Goal: Transaction & Acquisition: Purchase product/service

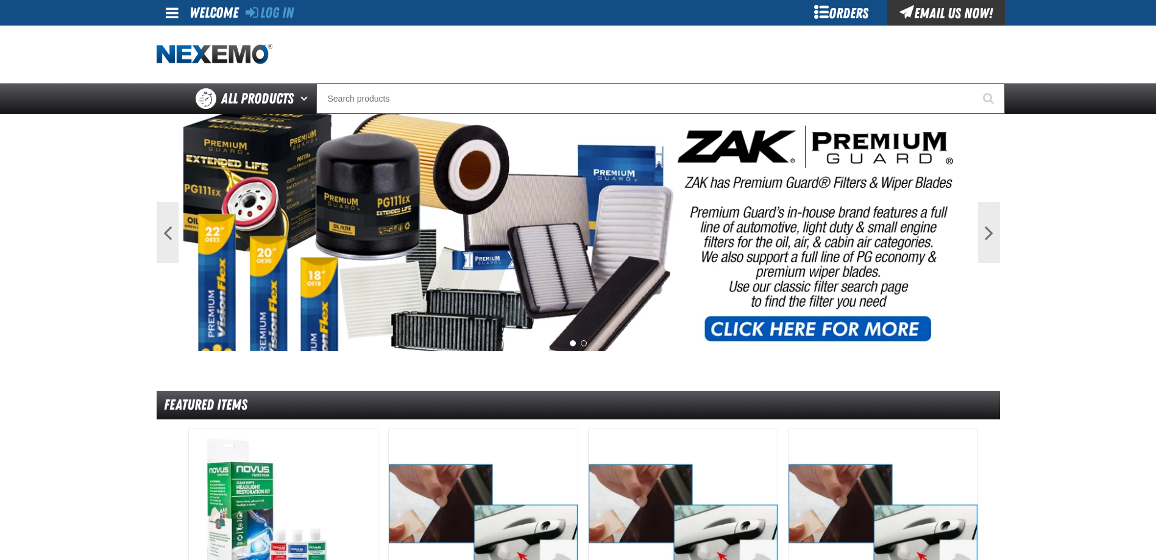
click at [836, 16] on div "Orders" at bounding box center [841, 13] width 91 height 26
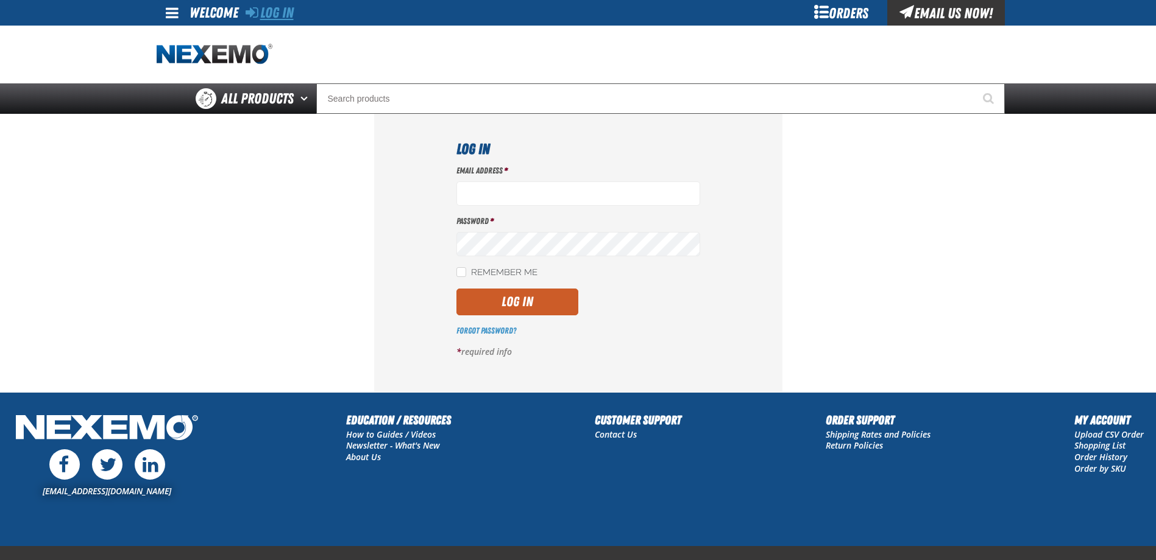
type input "[EMAIL_ADDRESS][DOMAIN_NAME]"
click at [277, 17] on link "Log In" at bounding box center [269, 12] width 48 height 17
type input "bulch@vtaig.com"
click at [518, 300] on button "Log In" at bounding box center [517, 302] width 122 height 27
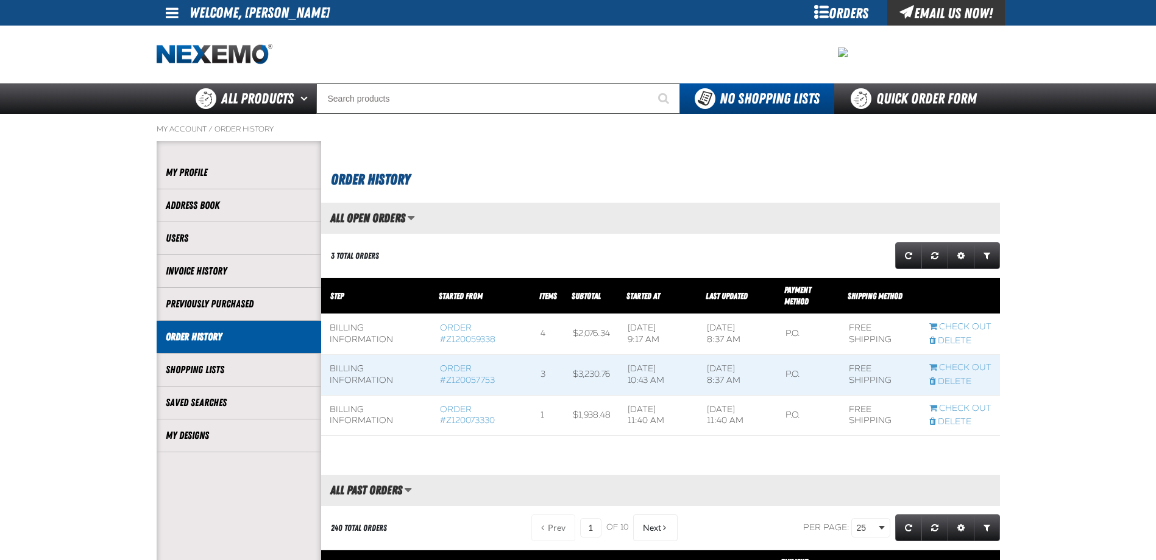
scroll to position [1, 1]
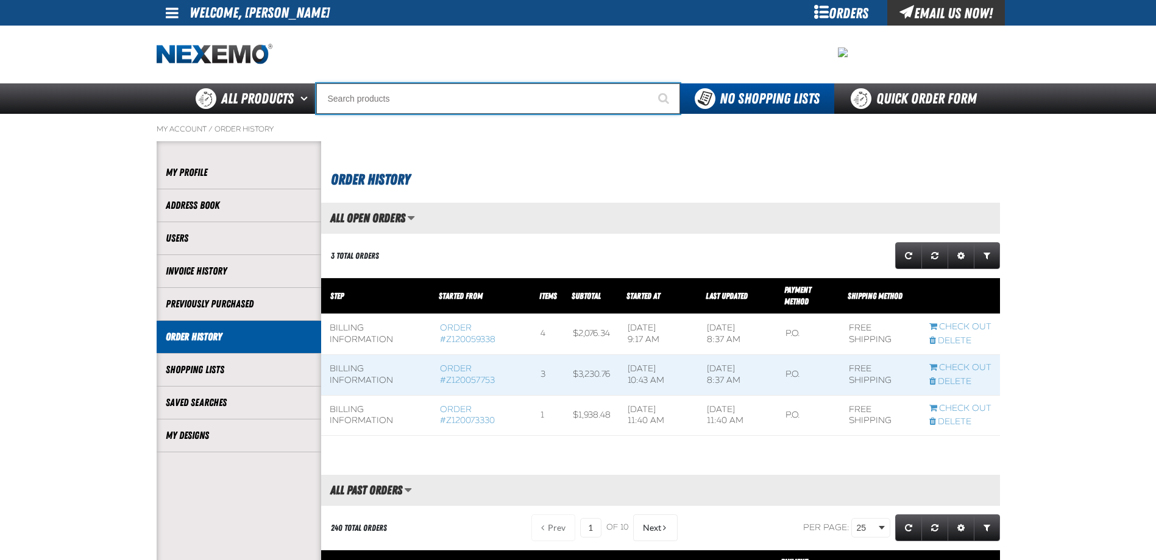
click at [374, 97] on input "Search" at bounding box center [498, 98] width 364 height 30
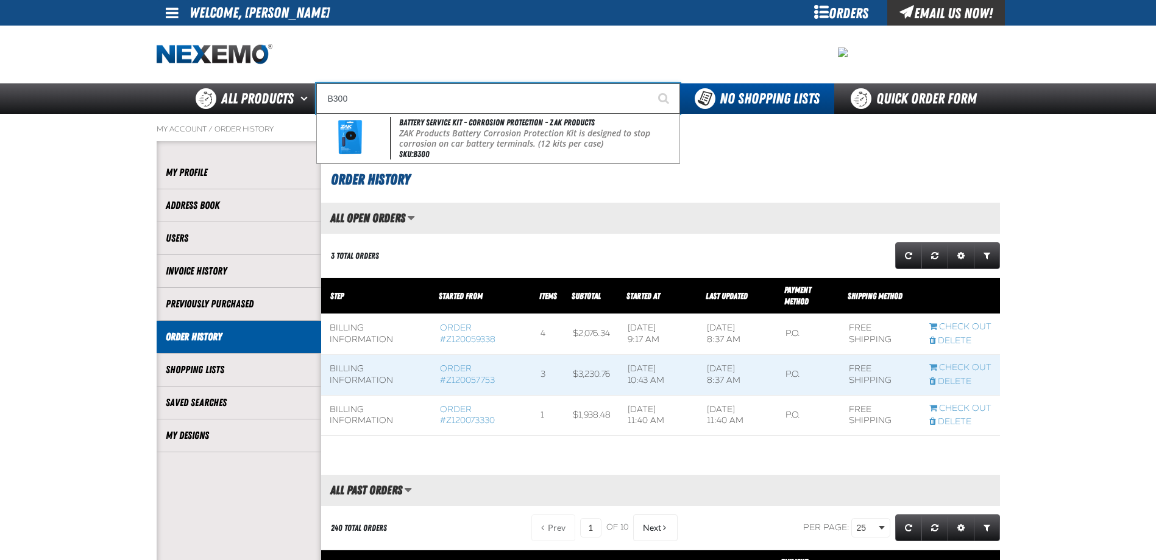
type input "Battery Service Kit - Corrosion Protection - ZAK Products"
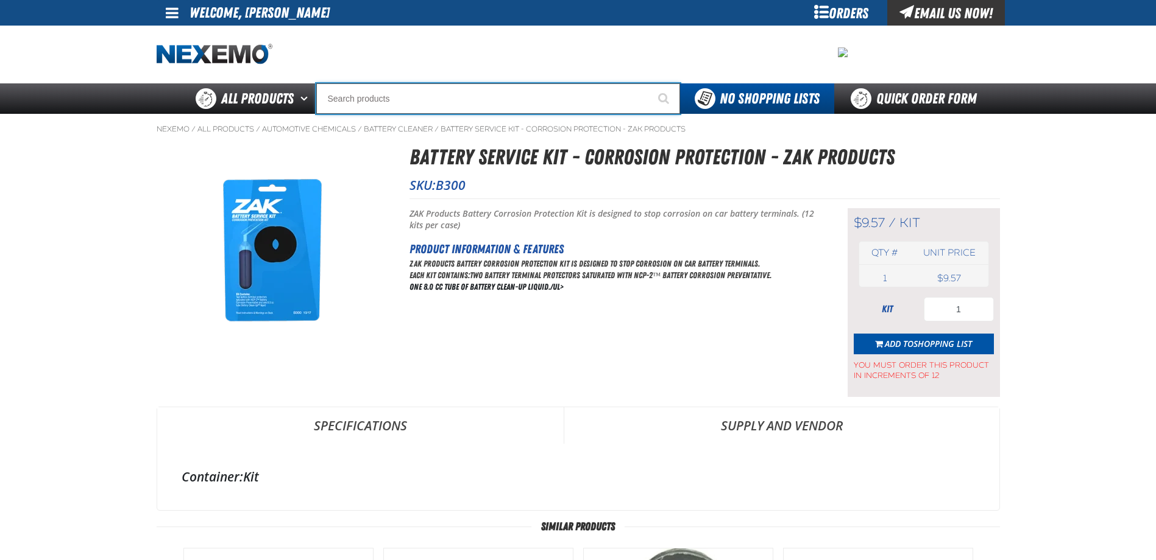
click at [408, 103] on input "Search" at bounding box center [498, 98] width 364 height 30
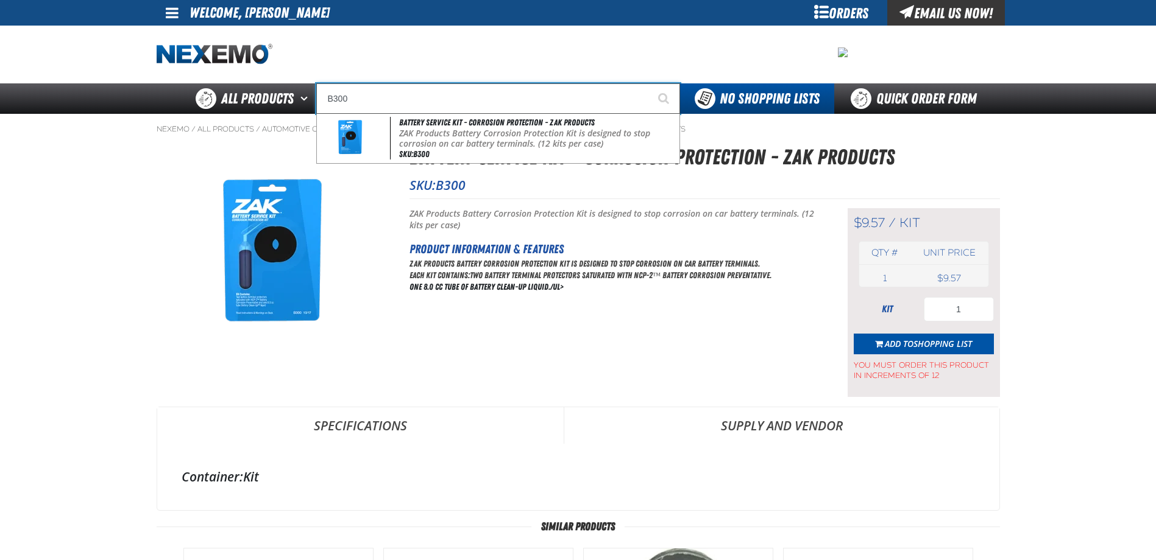
type input "Battery Service Kit - Corrosion Protection - ZAK Products"
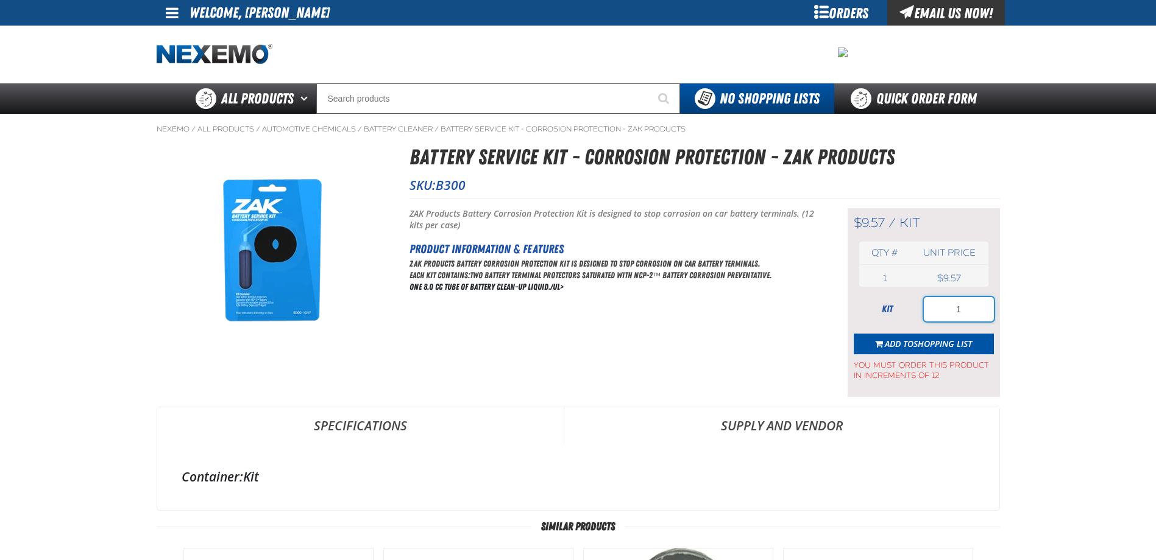
drag, startPoint x: 946, startPoint y: 302, endPoint x: 1030, endPoint y: 315, distance: 85.0
click at [1029, 315] on main "Nexemo / All Products / / / B300 1" at bounding box center [578, 494] width 1156 height 761
type input "7"
type input "96"
click at [889, 348] on span "Add to Shopping List" at bounding box center [927, 344] width 87 height 12
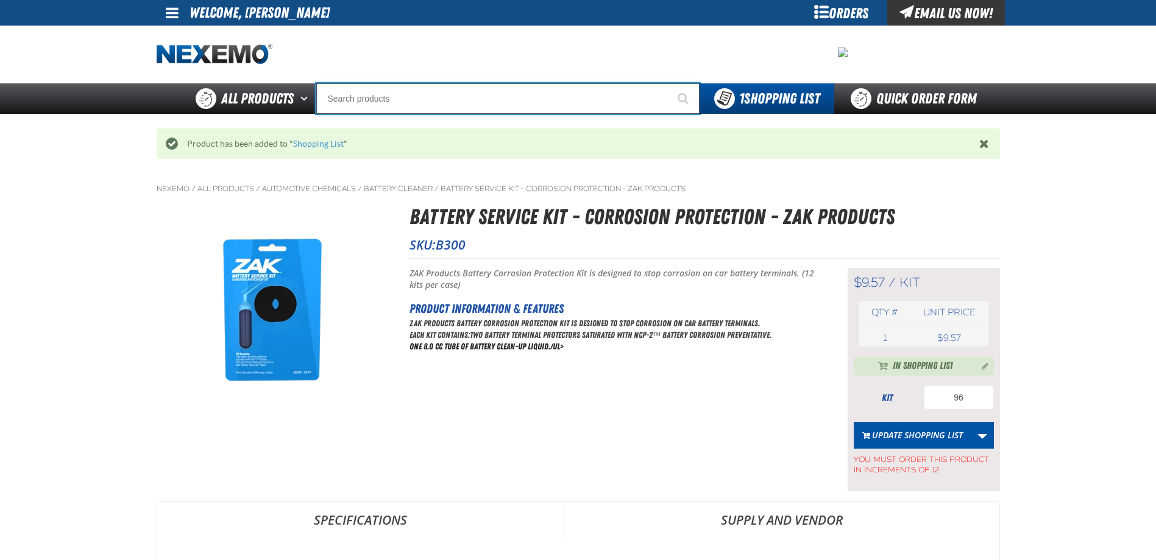
click at [356, 105] on input "Search" at bounding box center [507, 98] width 383 height 30
type input "C"
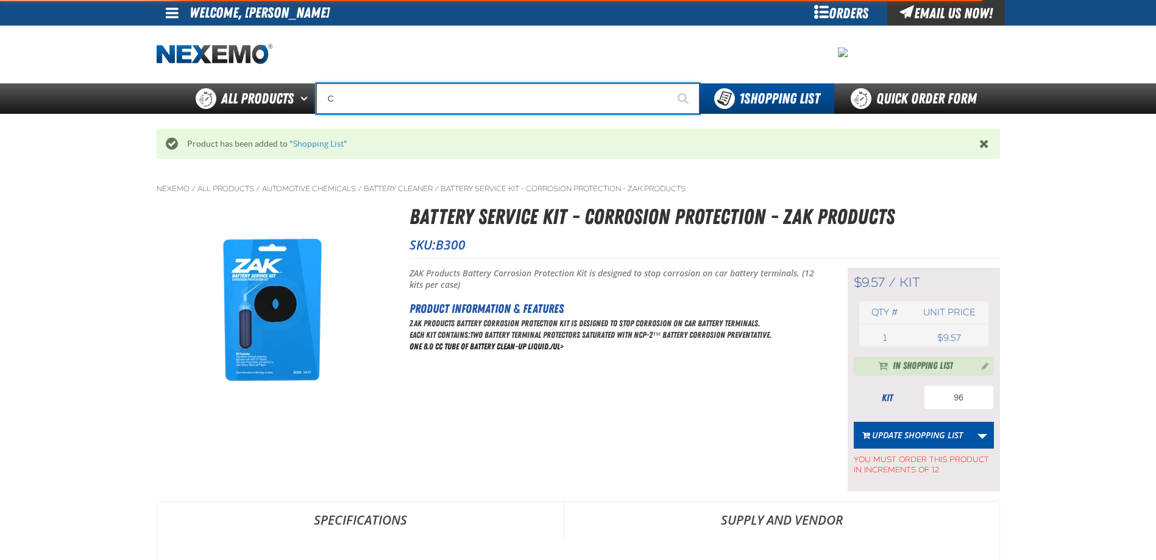
type input "C Alkaline Battery 1.5 Volt (12 per pack)"
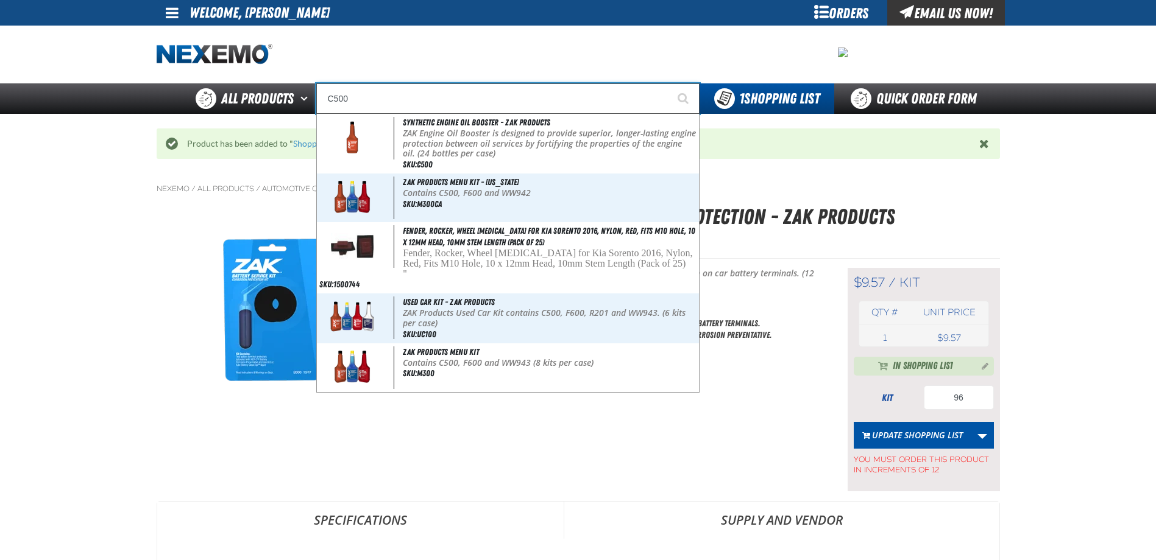
type input "Synthetic Engine Oil Booster - ZAK Products"
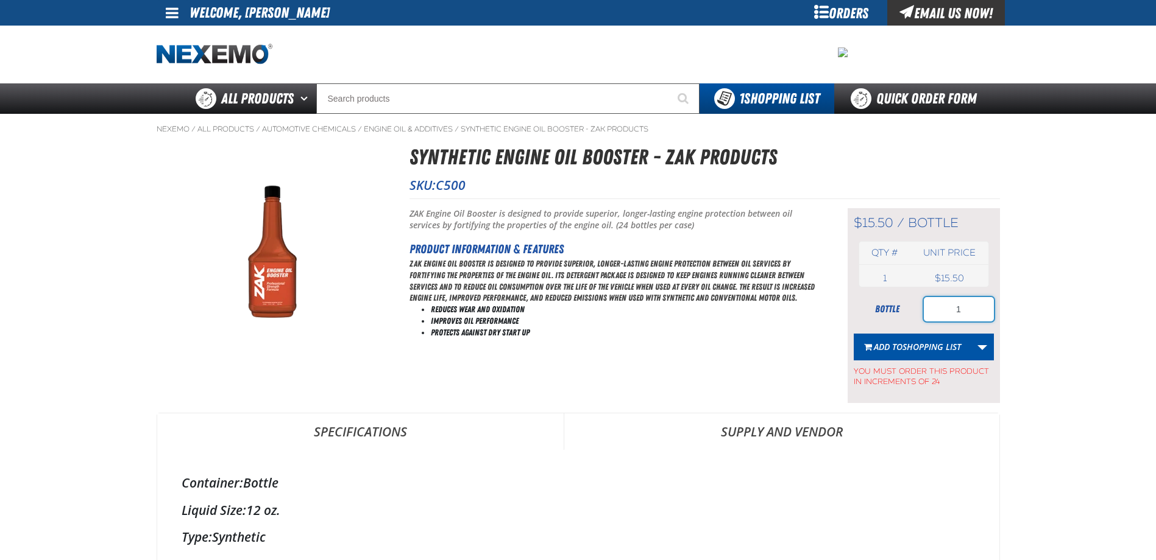
drag, startPoint x: 999, startPoint y: 306, endPoint x: 1042, endPoint y: 317, distance: 44.6
click at [1042, 317] on main "Nexemo / All Products / / / C500 1" at bounding box center [578, 528] width 1156 height 828
type input "120"
click at [901, 346] on span "Add to Shopping List" at bounding box center [917, 347] width 87 height 12
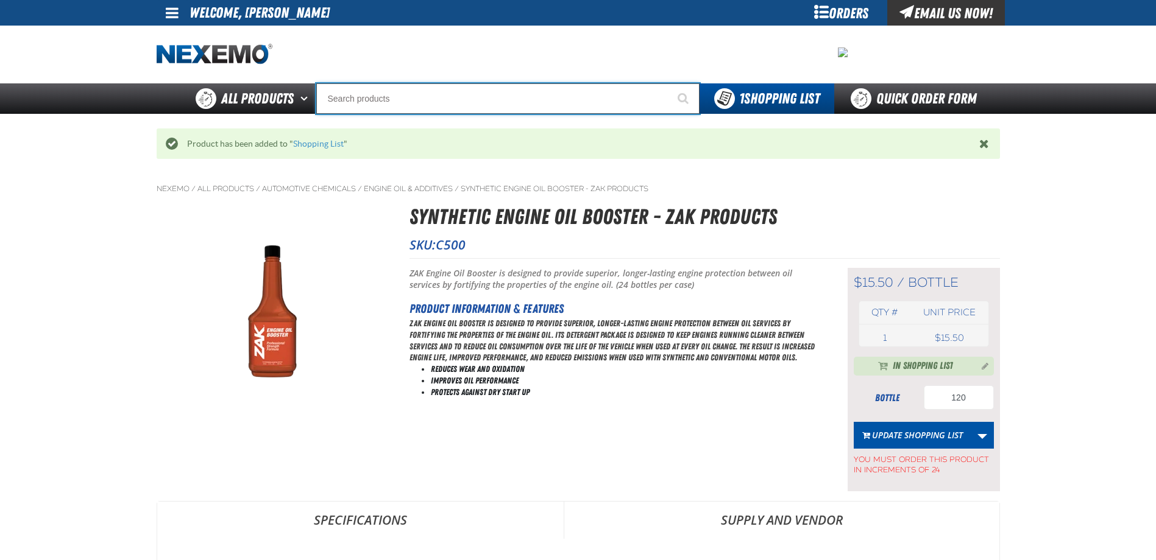
click at [348, 98] on input "Search" at bounding box center [507, 98] width 383 height 30
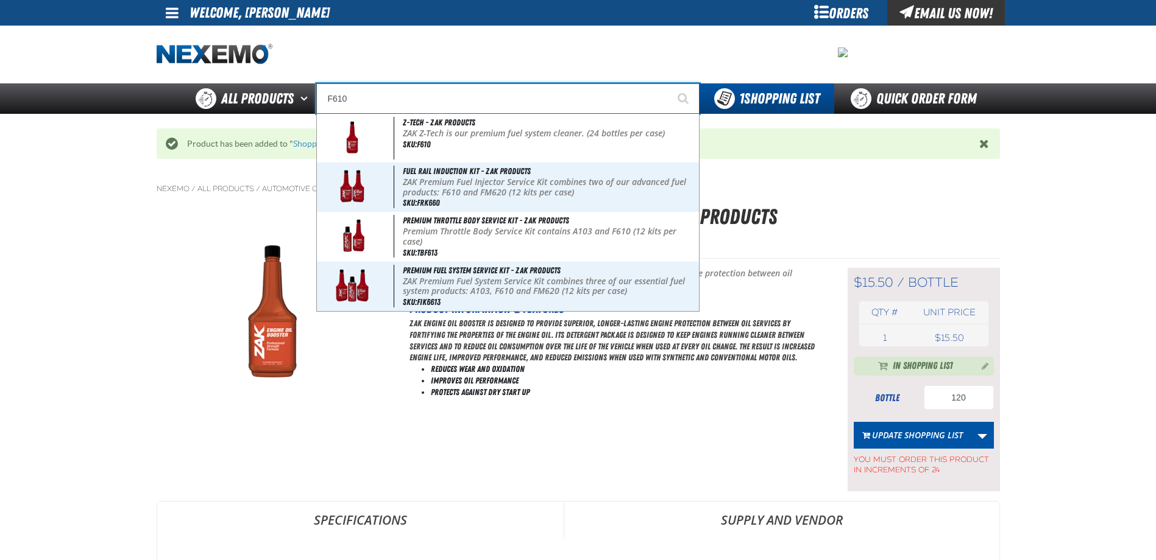
type input "F610"
click at [669, 83] on button "Start Searching" at bounding box center [684, 98] width 30 height 30
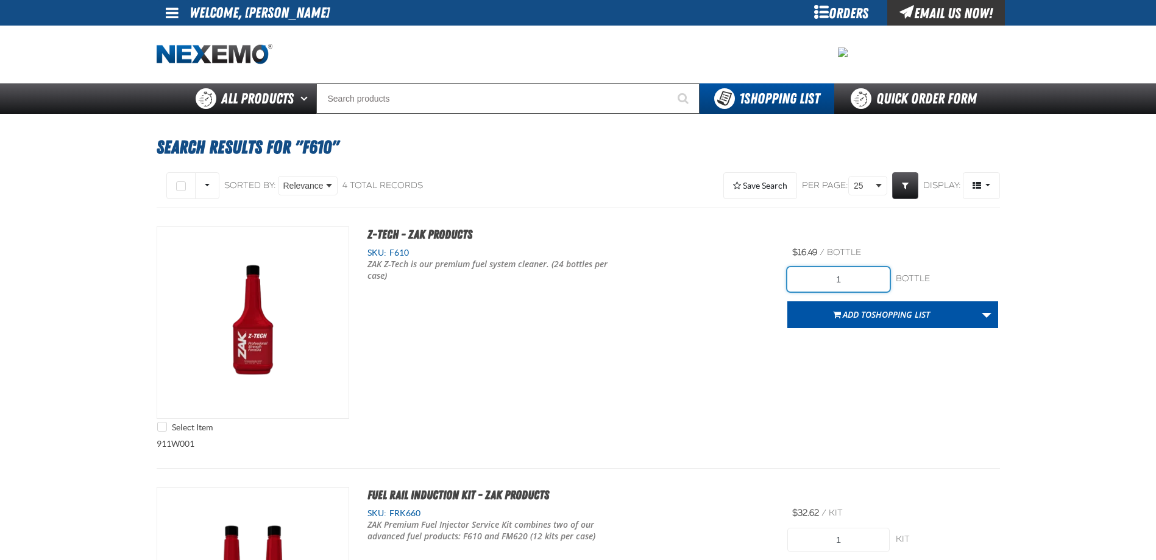
drag, startPoint x: 833, startPoint y: 280, endPoint x: 872, endPoint y: 282, distance: 38.4
click at [873, 284] on input "1" at bounding box center [838, 279] width 102 height 24
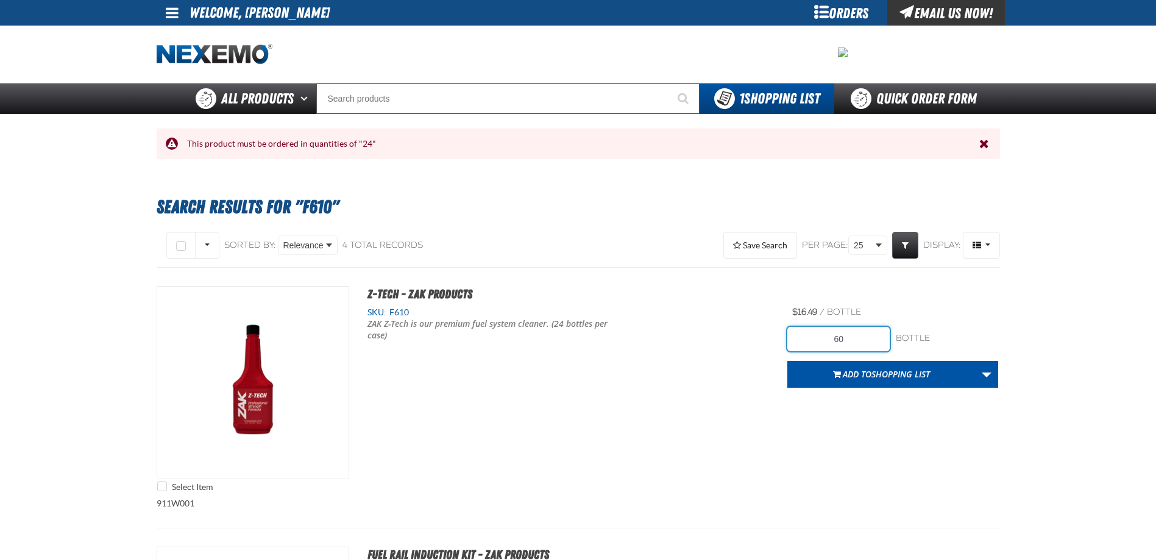
drag, startPoint x: 813, startPoint y: 339, endPoint x: 905, endPoint y: 348, distance: 93.1
click at [905, 348] on div "60 bottle bottle" at bounding box center [892, 339] width 211 height 24
type input "72"
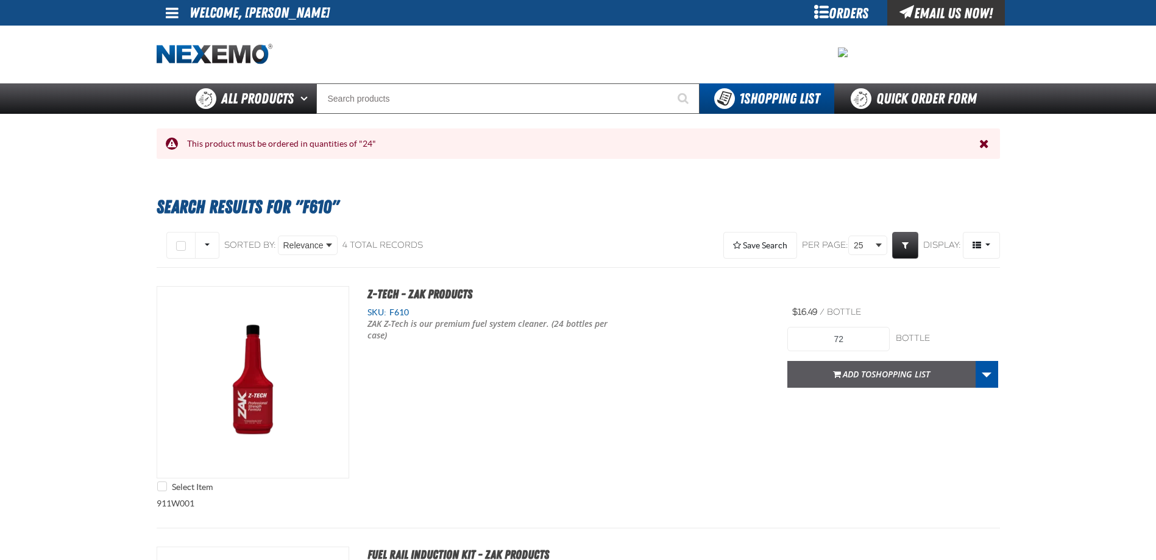
click at [855, 377] on span "Add to Shopping List" at bounding box center [885, 375] width 87 height 12
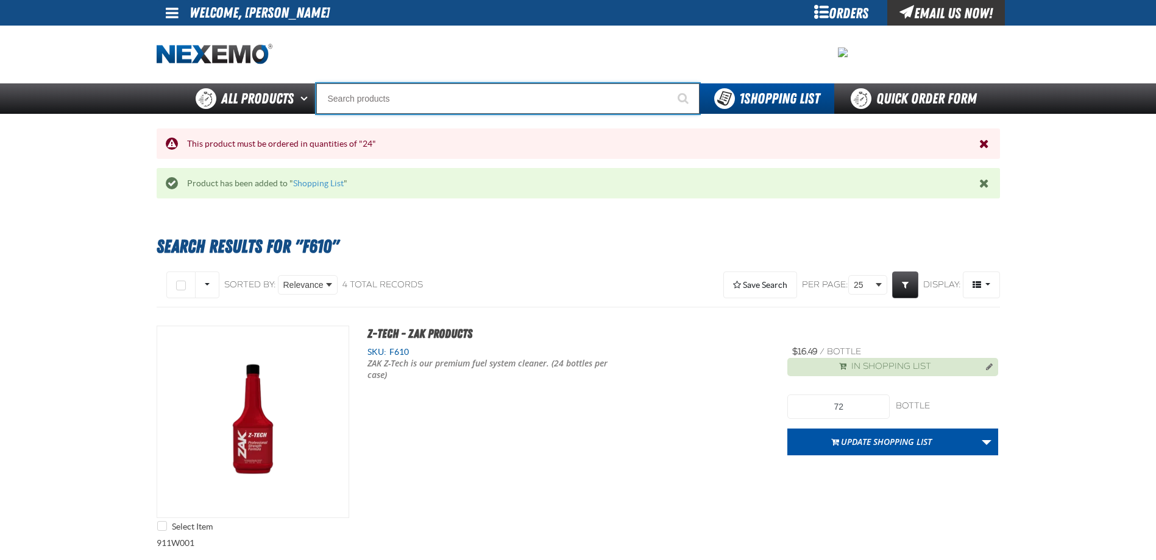
click at [372, 99] on input "Search" at bounding box center [507, 98] width 383 height 30
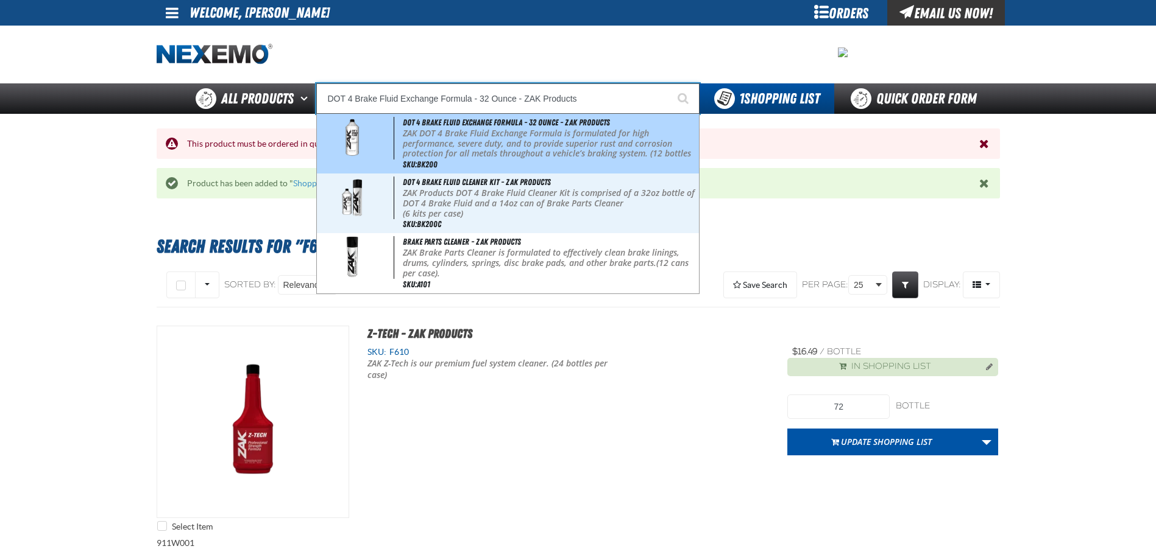
type input "DOT 4 Brake Fluid Cleaner Kit - ZAK Products"
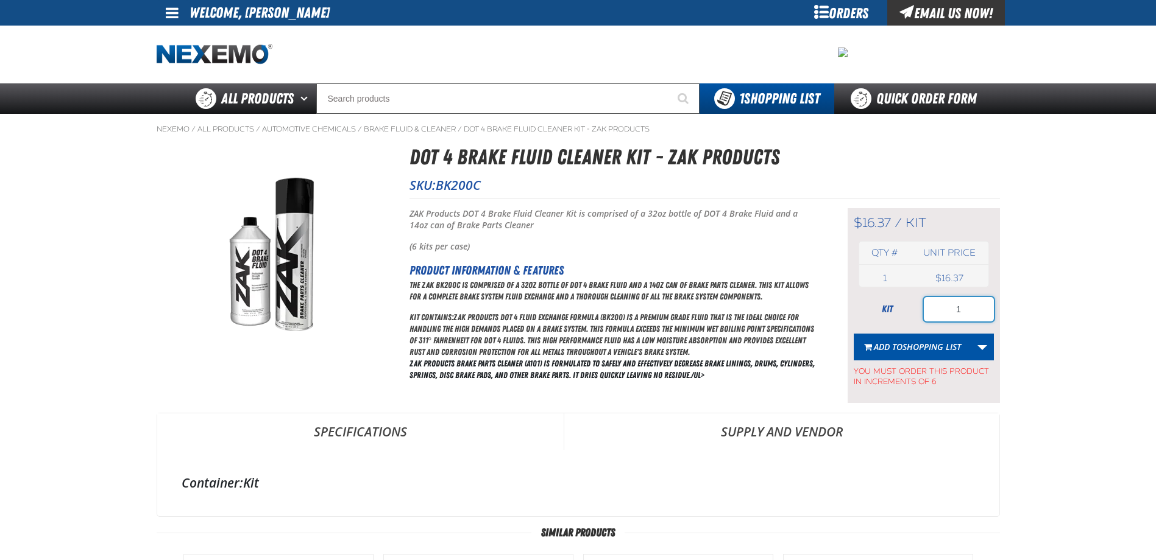
drag, startPoint x: 945, startPoint y: 306, endPoint x: 1064, endPoint y: 321, distance: 119.7
click at [1061, 320] on main "Nexemo / All Products / / / BK200C" at bounding box center [578, 501] width 1156 height 774
type input "36"
click at [904, 341] on span "Shopping List" at bounding box center [931, 347] width 58 height 12
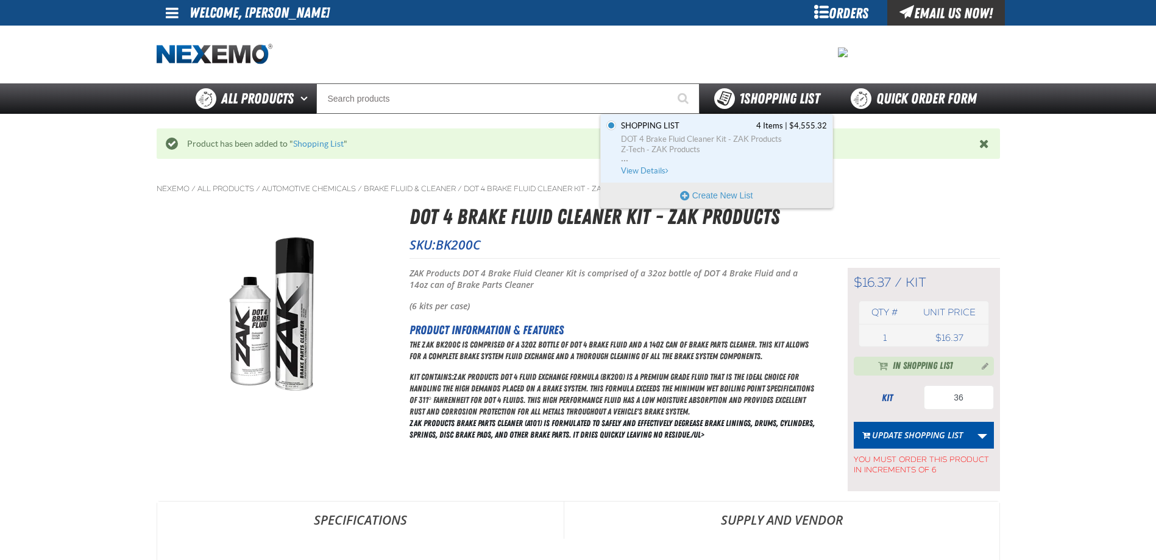
click at [781, 105] on span "1 Shopping List" at bounding box center [779, 98] width 80 height 17
click at [673, 149] on span "Z-Tech - ZAK Products" at bounding box center [724, 149] width 206 height 11
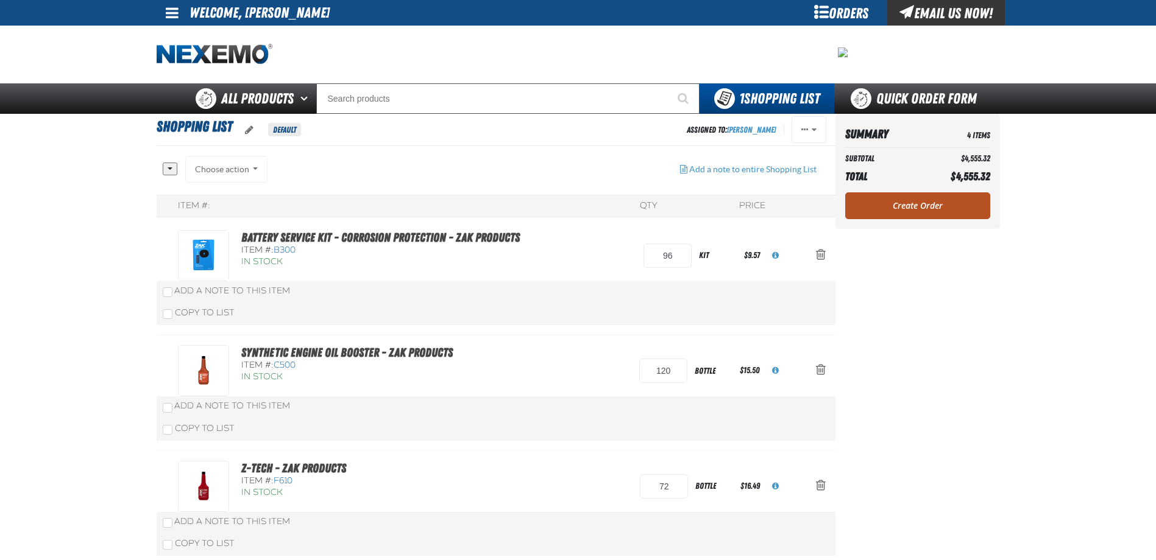
click at [894, 208] on link "Create Order" at bounding box center [917, 205] width 145 height 27
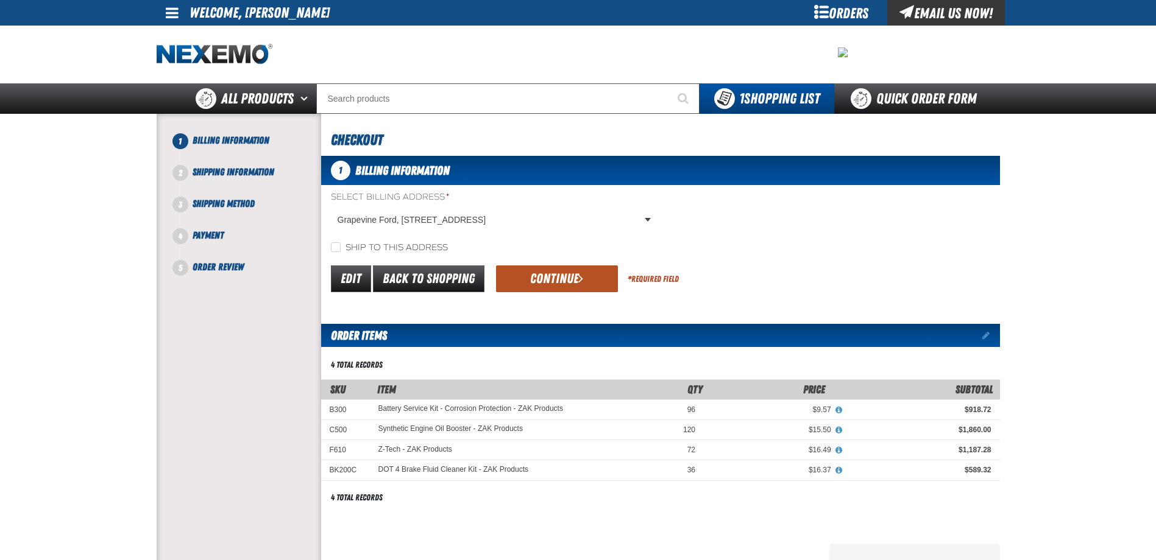
click at [553, 280] on button "Continue" at bounding box center [557, 279] width 122 height 27
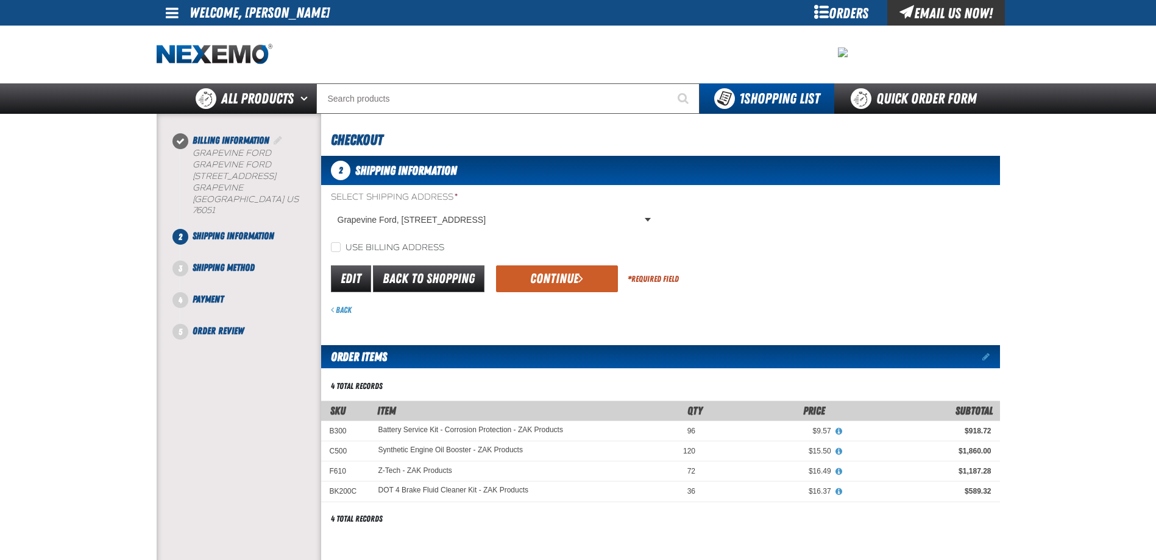
click at [553, 280] on button "Continue" at bounding box center [557, 279] width 122 height 27
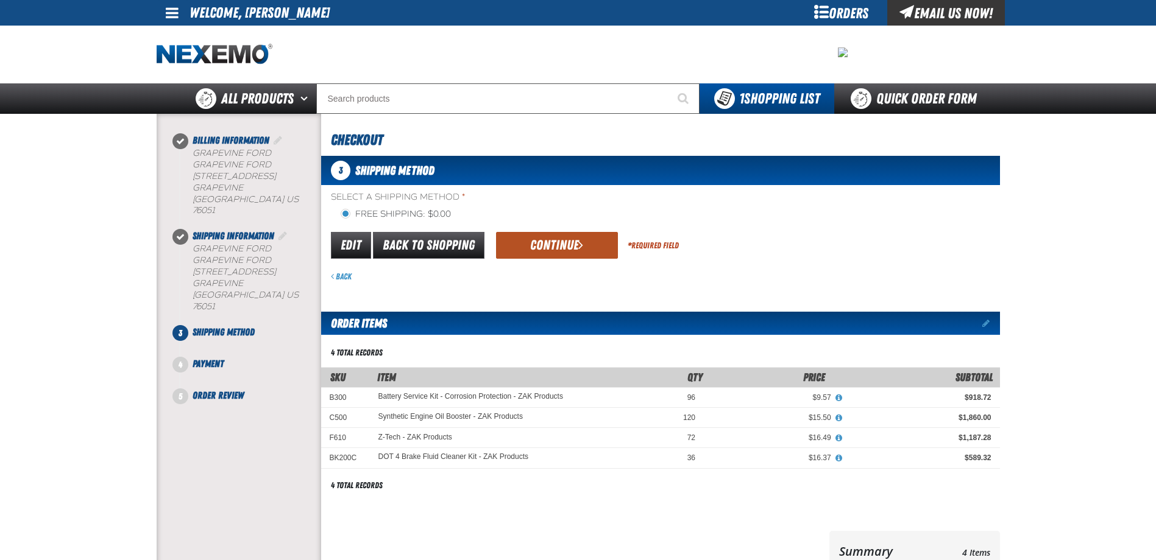
click at [555, 244] on button "Continue" at bounding box center [557, 245] width 122 height 27
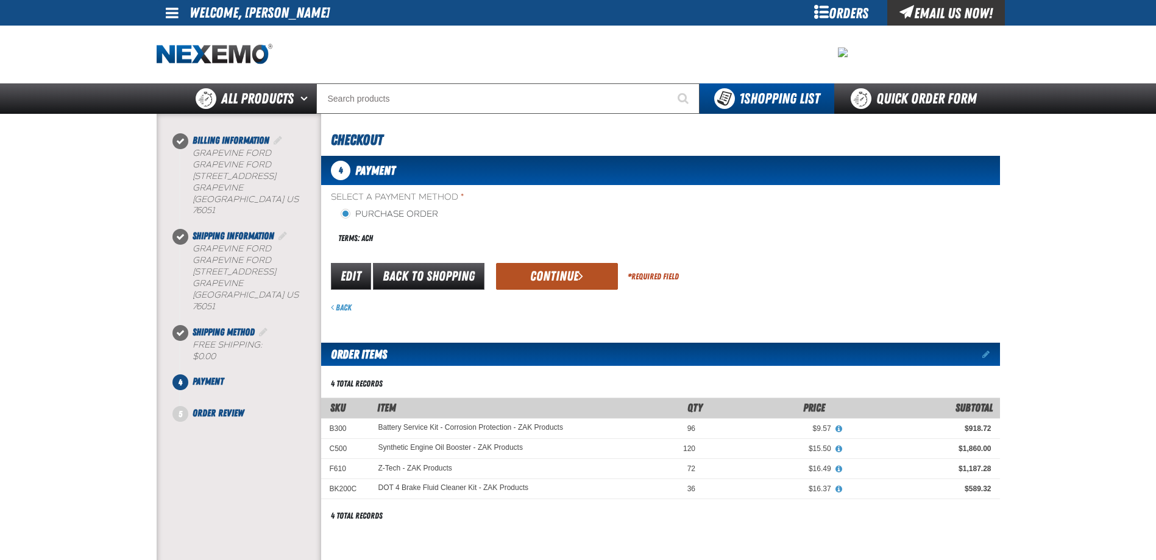
click at [569, 266] on button "Continue" at bounding box center [557, 276] width 122 height 27
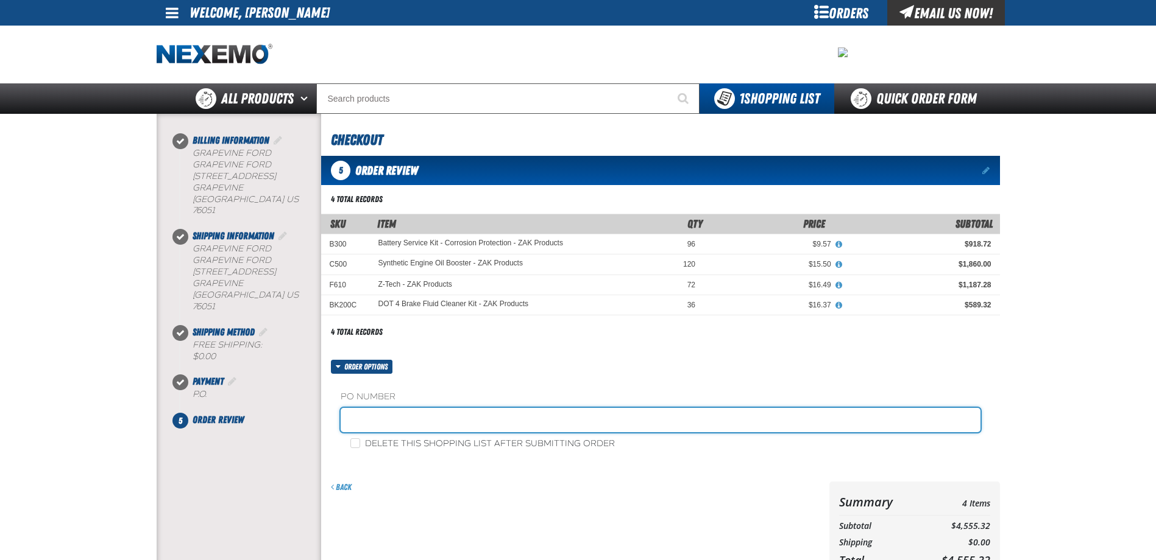
click at [370, 417] on input "text" at bounding box center [661, 420] width 640 height 24
click at [366, 415] on input "text" at bounding box center [661, 420] width 640 height 24
type input "290198"
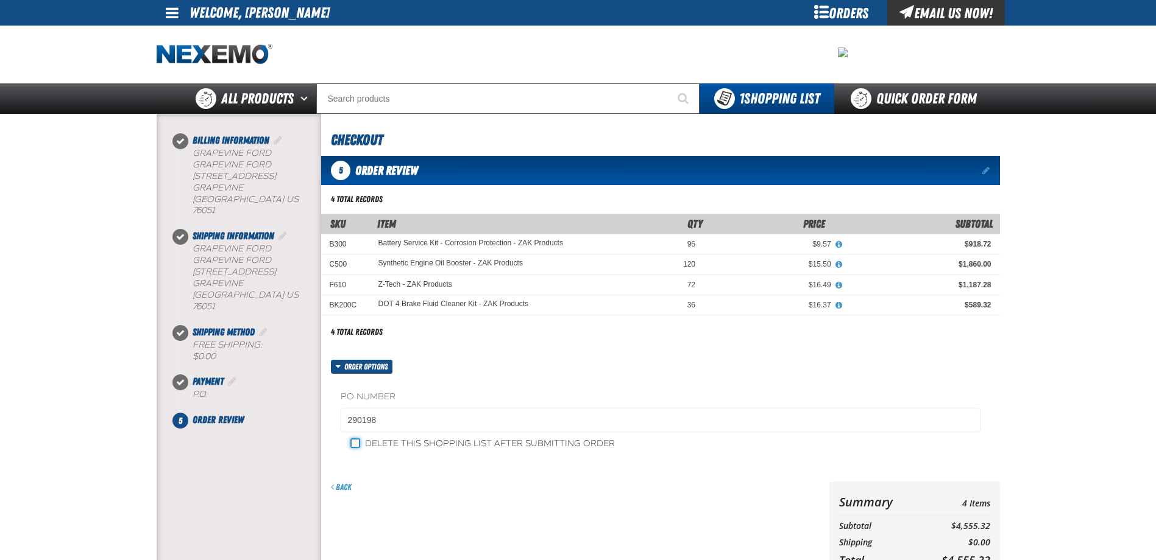
click at [357, 444] on input "Delete this shopping list after submitting order" at bounding box center [355, 444] width 10 height 10
checkbox input "true"
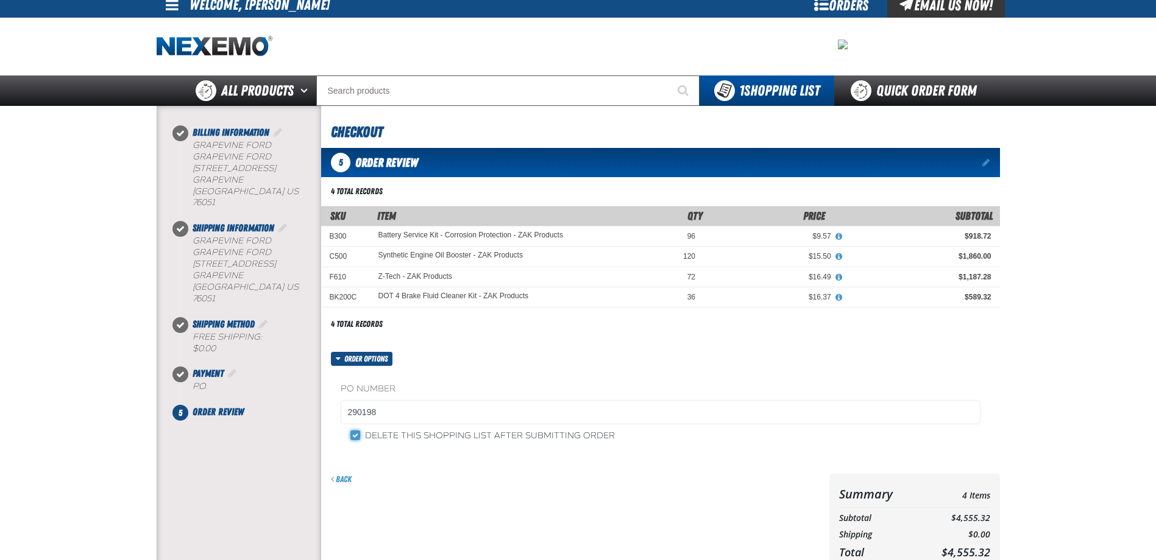
scroll to position [259, 0]
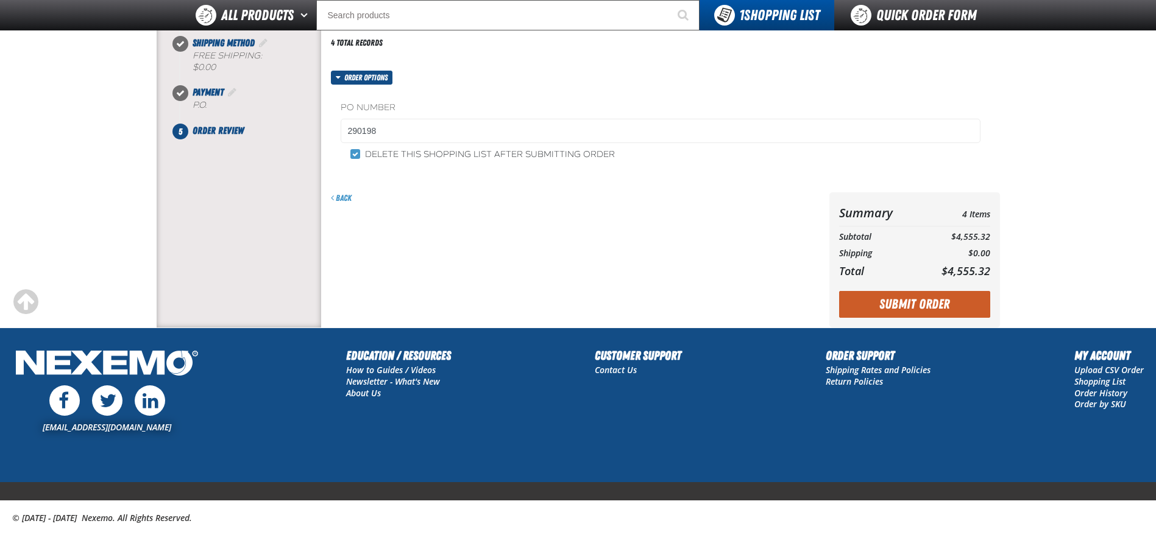
drag, startPoint x: 893, startPoint y: 303, endPoint x: 752, endPoint y: 287, distance: 142.3
click at [752, 287] on div "Back Summary 4 Items Subtotal $4,555.32 Shipping $0.00 Total" at bounding box center [660, 259] width 679 height 135
click at [905, 298] on button "Submit Order" at bounding box center [914, 304] width 151 height 27
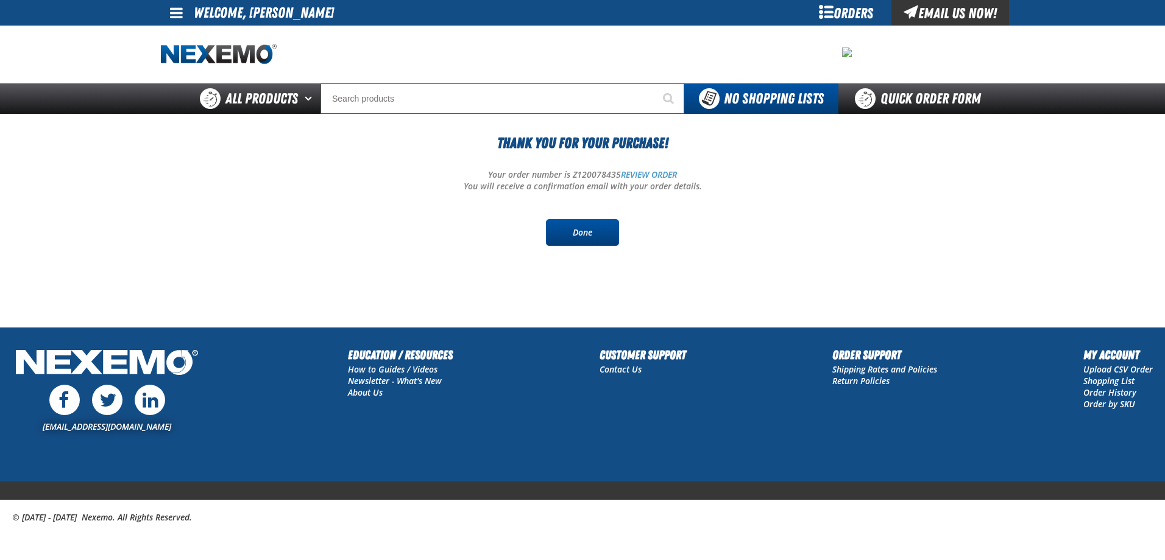
click at [588, 227] on link "Done" at bounding box center [582, 232] width 73 height 27
